Goal: Check status: Check status

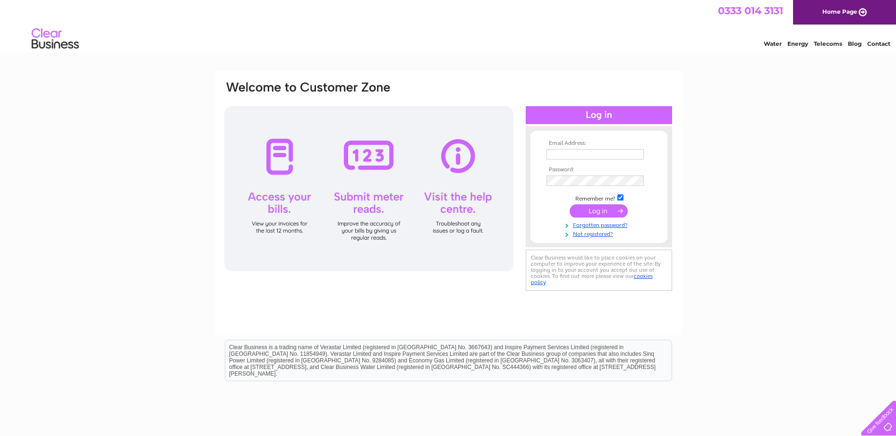
type input "geoff.cutler@redwingshoes.com"
click at [596, 212] on input "submit" at bounding box center [598, 210] width 58 height 13
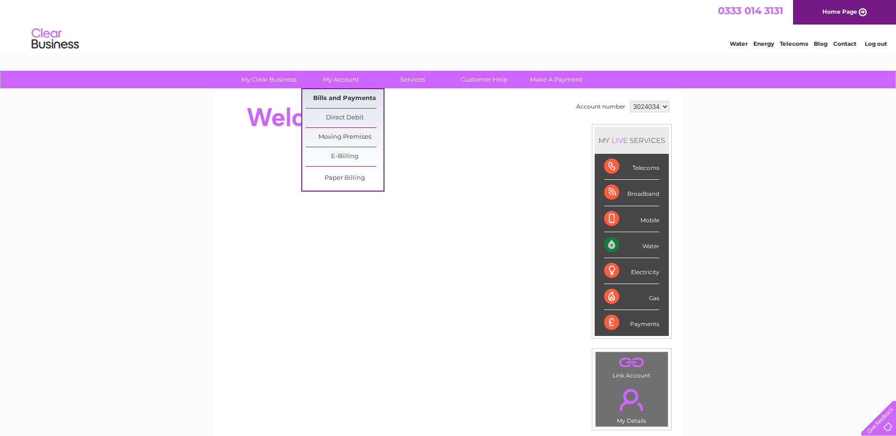
click at [343, 100] on link "Bills and Payments" at bounding box center [344, 98] width 78 height 19
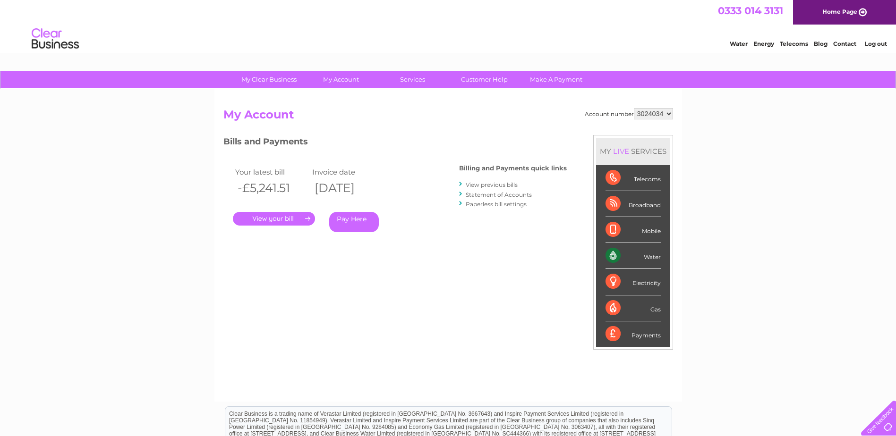
click at [283, 218] on link "." at bounding box center [274, 219] width 82 height 14
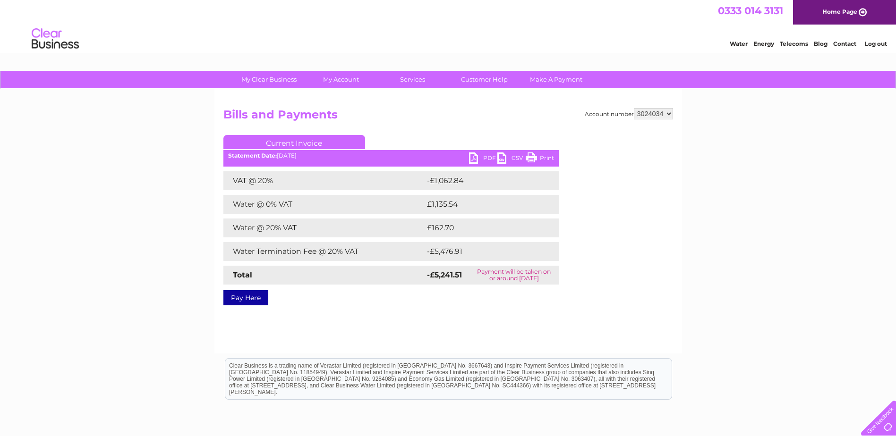
click at [480, 158] on link "PDF" at bounding box center [483, 160] width 28 height 14
